Goal: Information Seeking & Learning: Stay updated

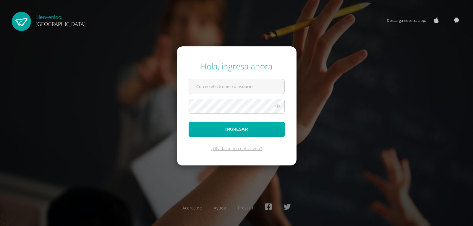
type input "[EMAIL_ADDRESS][DOMAIN_NAME]"
click at [231, 129] on button "Ingresar" at bounding box center [237, 129] width 96 height 15
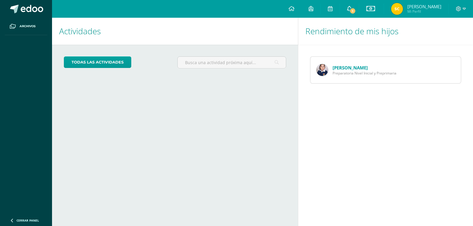
click at [349, 9] on span "1" at bounding box center [352, 11] width 7 height 7
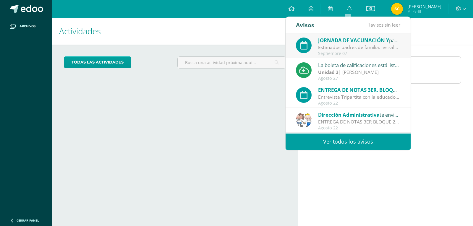
click at [334, 42] on span "JORNADA DE VACUNACIÓN Y" at bounding box center [353, 40] width 71 height 7
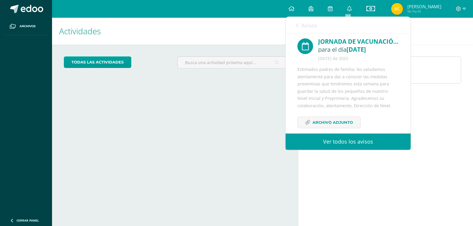
scroll to position [3, 0]
click at [329, 123] on span "Archivo Adjunto" at bounding box center [332, 121] width 40 height 11
click at [423, 35] on h1 "Rendimiento de mis hijos" at bounding box center [385, 31] width 160 height 27
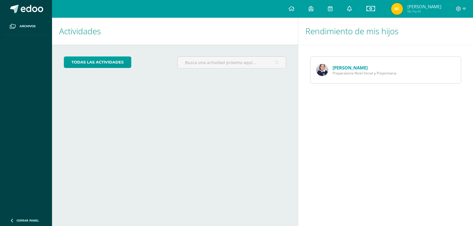
click at [348, 10] on icon at bounding box center [349, 8] width 5 height 5
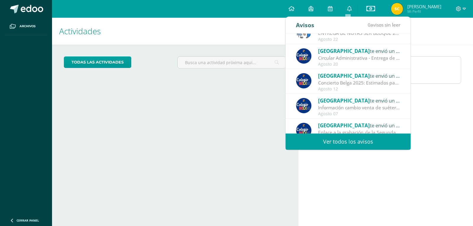
scroll to position [98, 0]
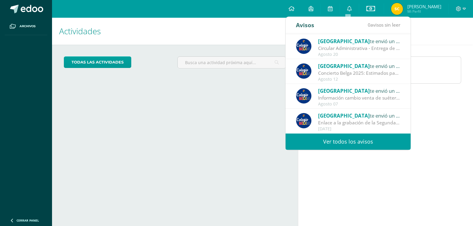
click at [332, 119] on div "Enlace a la grabación de la Segunda Reunión Formativa ([DATE]): Estimada Comuni…" at bounding box center [359, 122] width 82 height 7
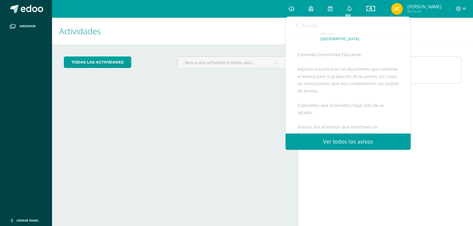
scroll to position [92, 0]
click at [346, 141] on link "Ver todos los avisos" at bounding box center [347, 142] width 125 height 16
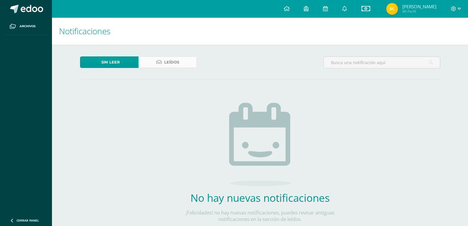
click at [168, 66] on span "Leídos" at bounding box center [171, 62] width 15 height 11
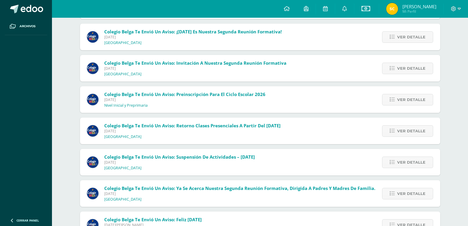
scroll to position [382, 0]
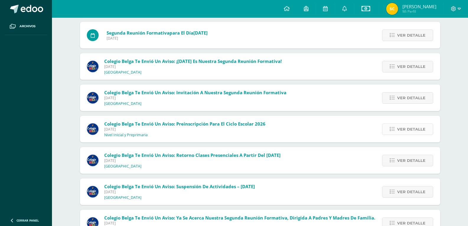
click at [408, 126] on span "Ver detalle" at bounding box center [411, 129] width 28 height 11
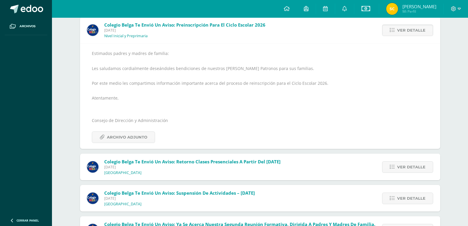
scroll to position [471, 0]
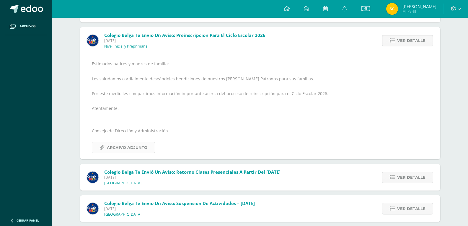
click at [132, 145] on span "Archivo Adjunto" at bounding box center [127, 147] width 40 height 11
